Goal: Information Seeking & Learning: Learn about a topic

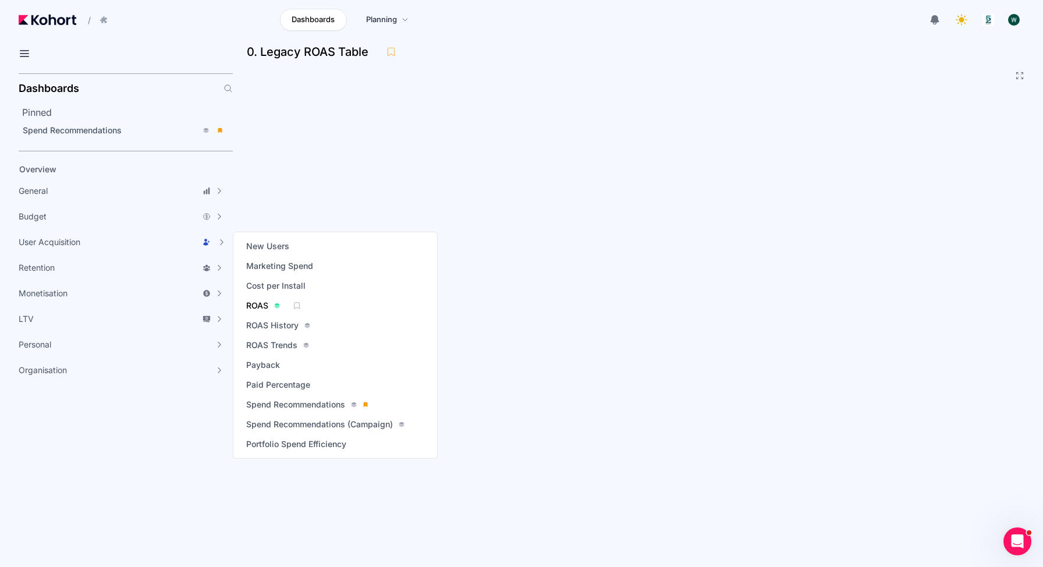
click at [264, 306] on span "ROAS" at bounding box center [257, 306] width 22 height 12
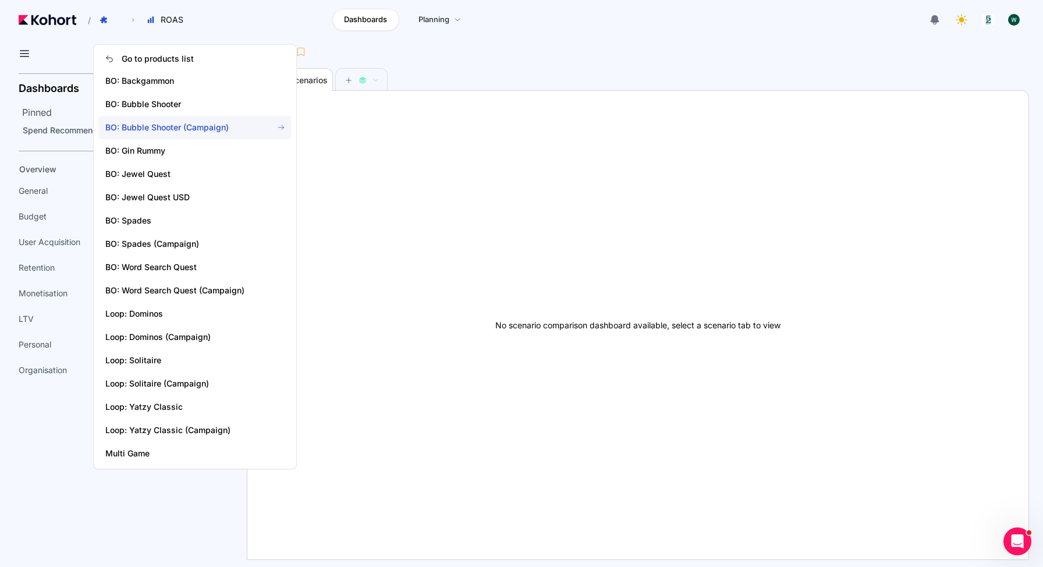
click at [143, 127] on span "BO: Bubble Shooter (Campaign)" at bounding box center [182, 128] width 154 height 12
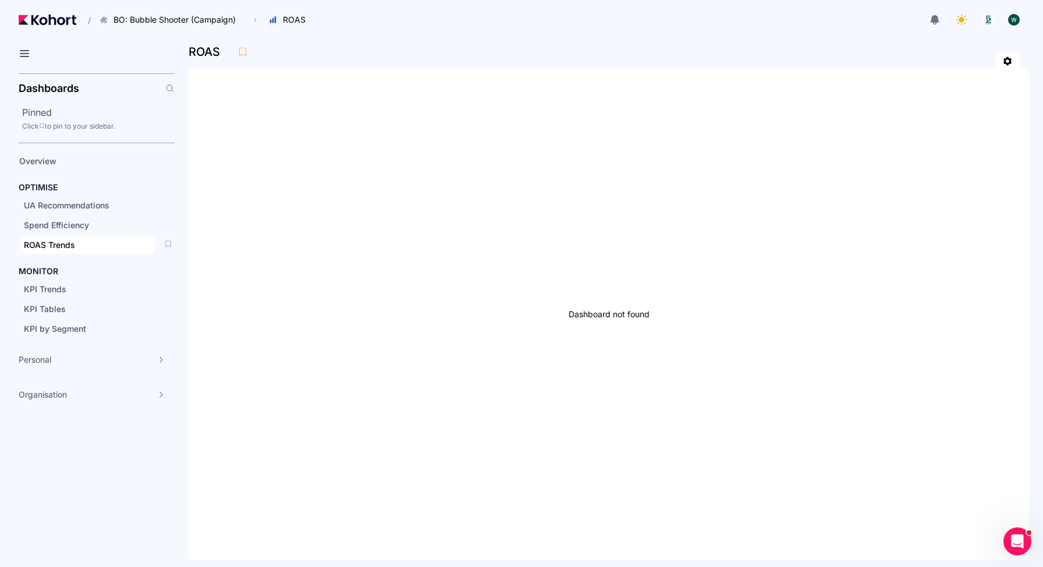
click at [64, 242] on span "ROAS Trends" at bounding box center [49, 245] width 51 height 10
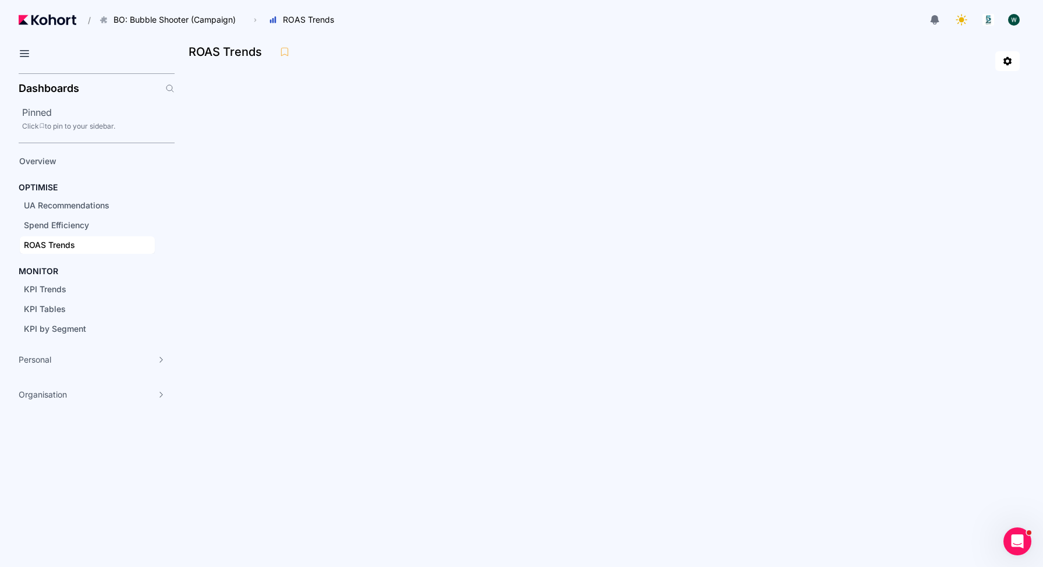
click at [403, 62] on div at bounding box center [609, 61] width 822 height 20
click at [39, 314] on div "KPI Tables" at bounding box center [87, 309] width 127 height 12
